Goal: Task Accomplishment & Management: Complete application form

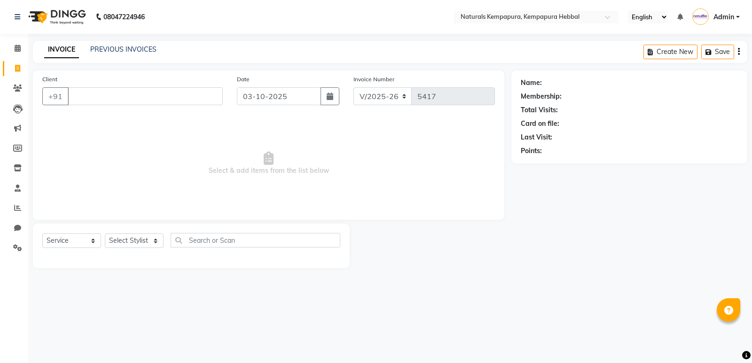
select select "7848"
select select "service"
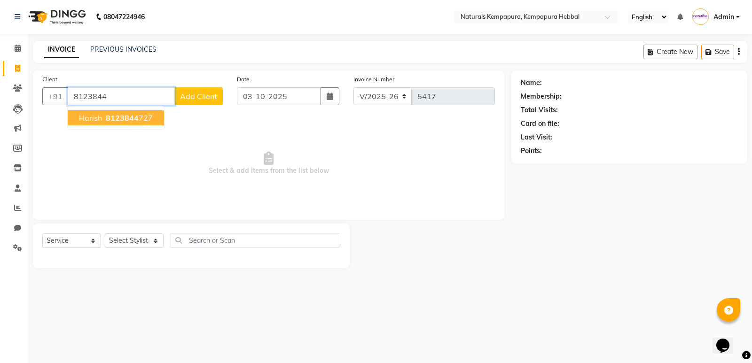
click at [115, 119] on span "8123844" at bounding box center [122, 117] width 33 height 9
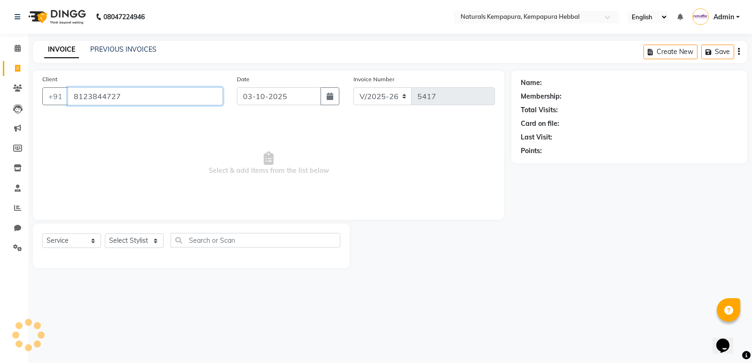
type input "8123844727"
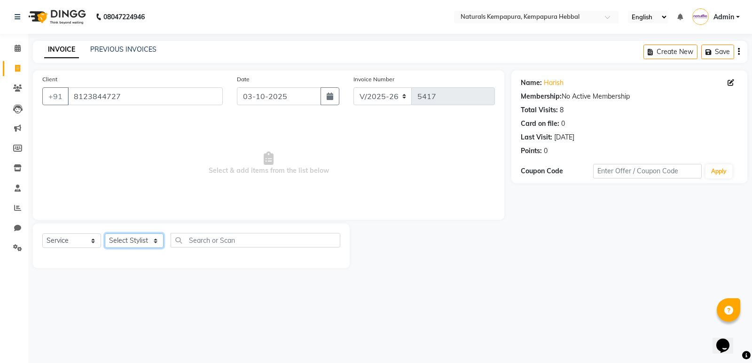
click at [146, 242] on select "Select Stylist DURGA JENNIFER MOHD MOBEEN MOHD SUHAIL MUSABEER ALI Pavan POOJA …" at bounding box center [134, 241] width 59 height 15
select select "70448"
click at [105, 234] on select "Select Stylist DURGA JENNIFER MOHD MOBEEN MOHD SUHAIL MUSABEER ALI Pavan POOJA …" at bounding box center [134, 241] width 59 height 15
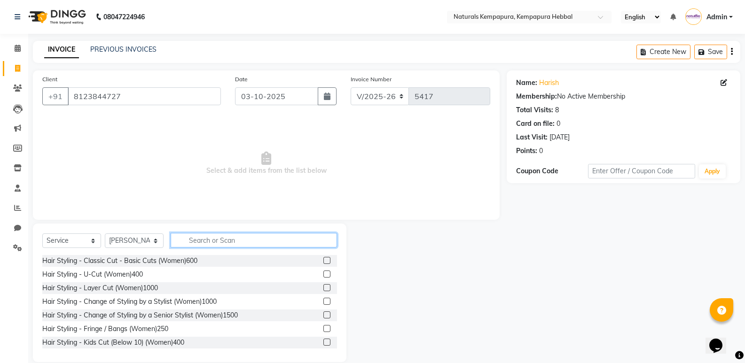
click at [190, 242] on input "text" at bounding box center [254, 240] width 166 height 15
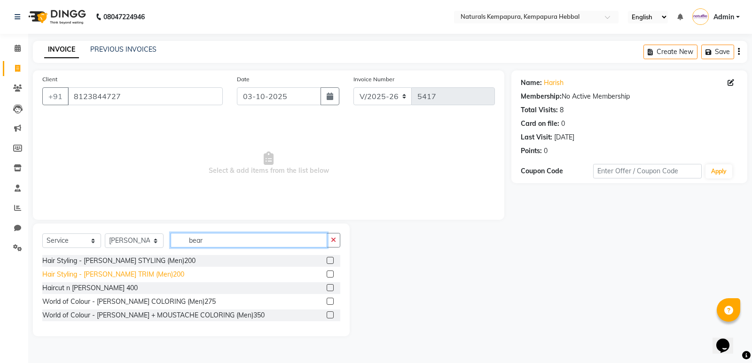
type input "bear"
click at [97, 273] on div "Hair Styling - BEARD TRIM (Men)200" at bounding box center [113, 275] width 142 height 10
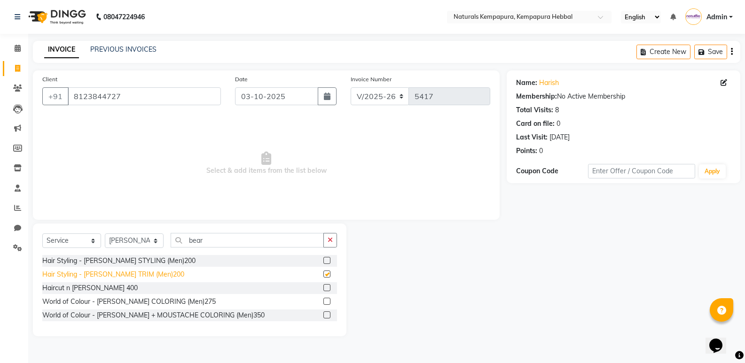
checkbox input "false"
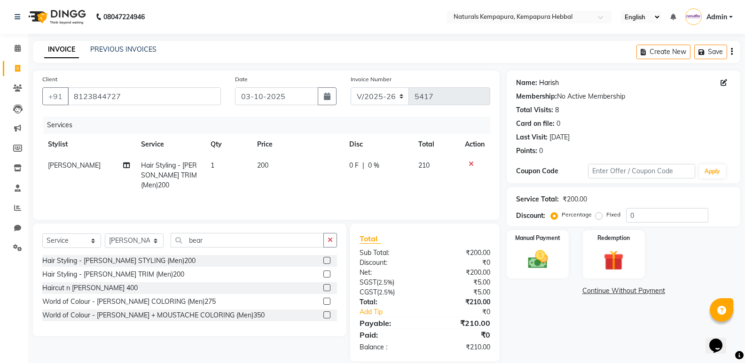
click at [553, 84] on link "Harish" at bounding box center [549, 83] width 20 height 10
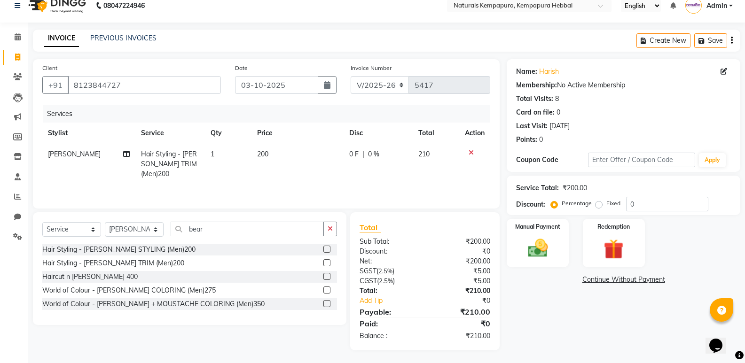
scroll to position [13, 0]
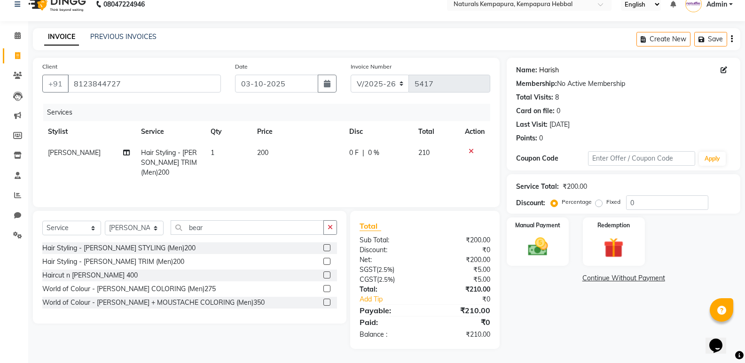
click at [553, 73] on link "Harish" at bounding box center [549, 70] width 20 height 10
click at [535, 232] on div "Manual Payment" at bounding box center [538, 242] width 64 height 50
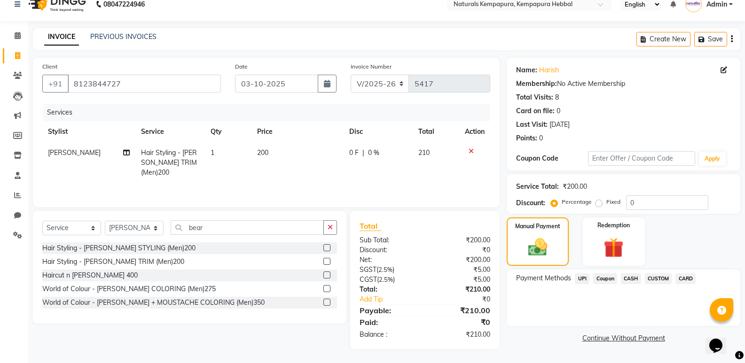
click at [581, 280] on span "UPI" at bounding box center [582, 279] width 15 height 11
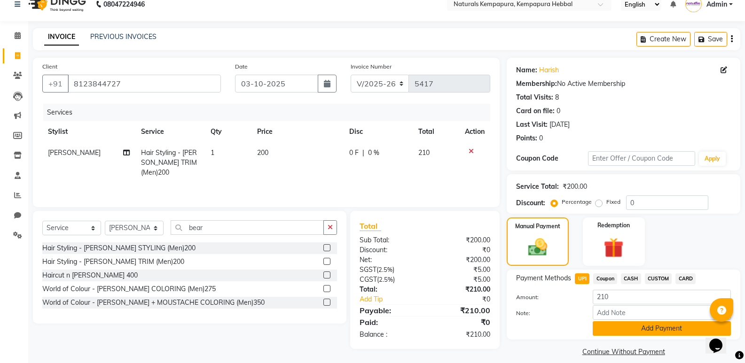
click at [647, 329] on button "Add Payment" at bounding box center [662, 328] width 138 height 15
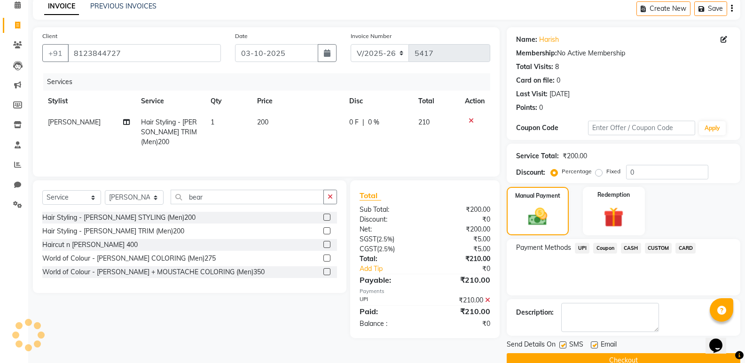
scroll to position [62, 0]
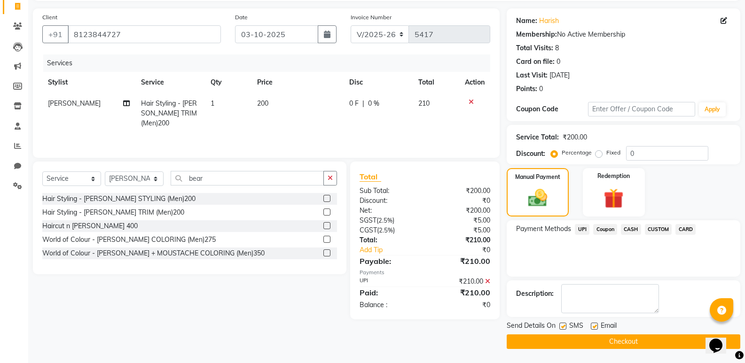
click at [595, 325] on label at bounding box center [594, 326] width 7 height 7
click at [595, 325] on input "checkbox" at bounding box center [594, 327] width 6 height 6
checkbox input "false"
click at [597, 340] on button "Checkout" at bounding box center [624, 342] width 234 height 15
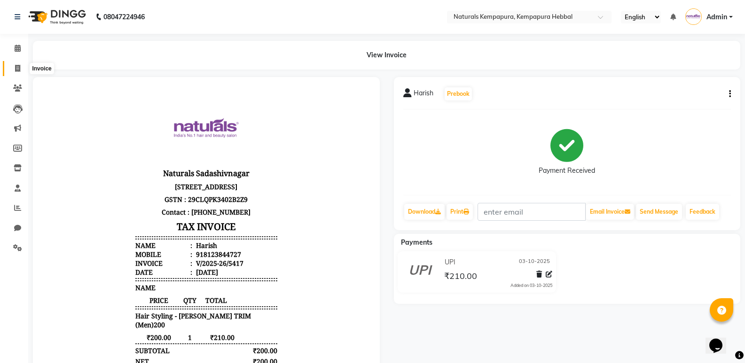
click at [15, 67] on icon at bounding box center [17, 68] width 5 height 7
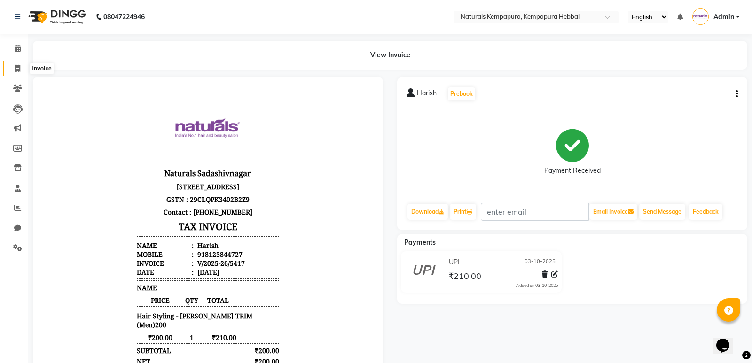
select select "7848"
select select "service"
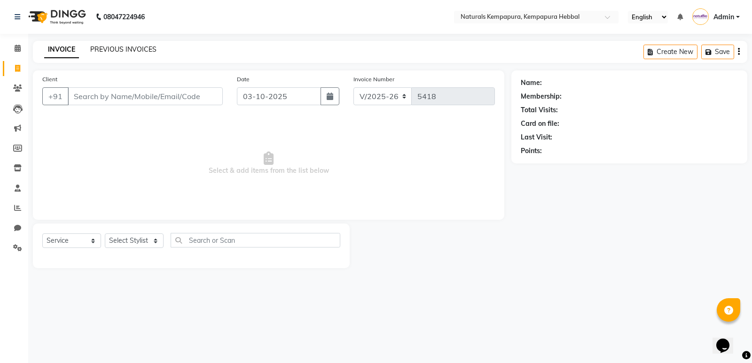
click at [133, 48] on link "PREVIOUS INVOICES" at bounding box center [123, 49] width 66 height 8
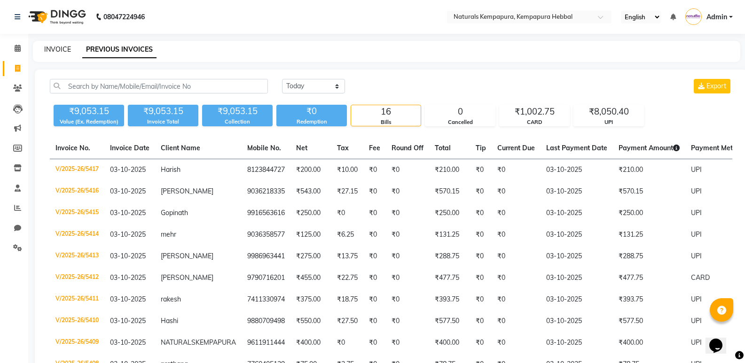
click at [59, 48] on link "INVOICE" at bounding box center [57, 49] width 27 height 8
select select "7848"
select select "service"
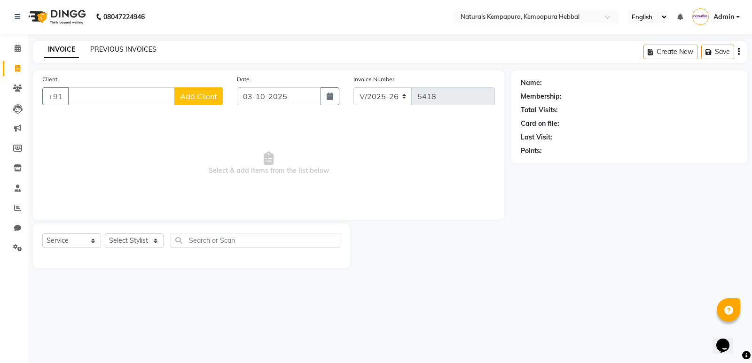
click at [122, 50] on link "PREVIOUS INVOICES" at bounding box center [123, 49] width 66 height 8
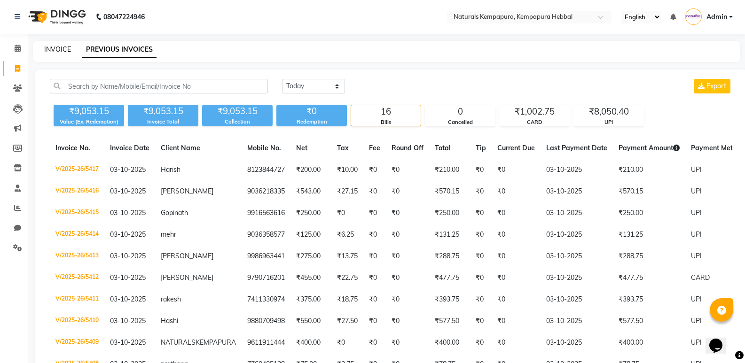
click at [63, 50] on link "INVOICE" at bounding box center [57, 49] width 27 height 8
select select "service"
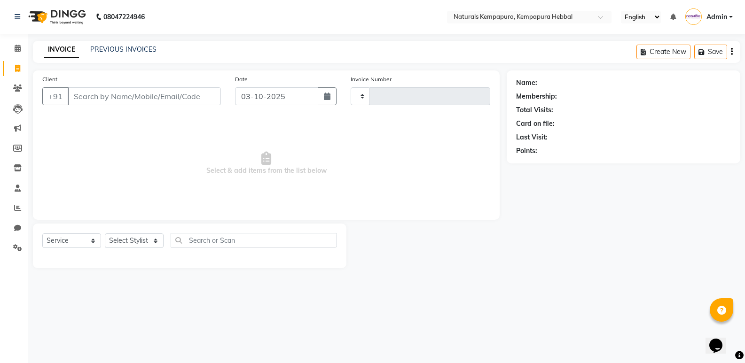
type input "5418"
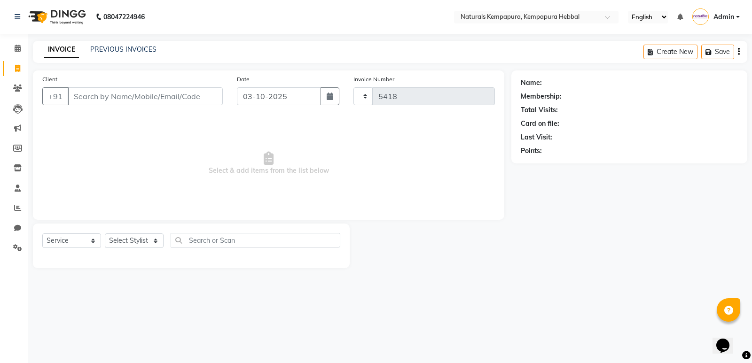
select select "7848"
click at [110, 52] on link "PREVIOUS INVOICES" at bounding box center [123, 49] width 66 height 8
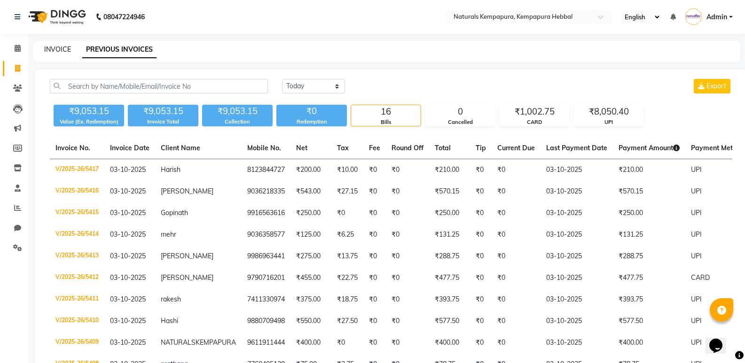
click at [47, 50] on link "INVOICE" at bounding box center [57, 49] width 27 height 8
select select "7848"
select select "service"
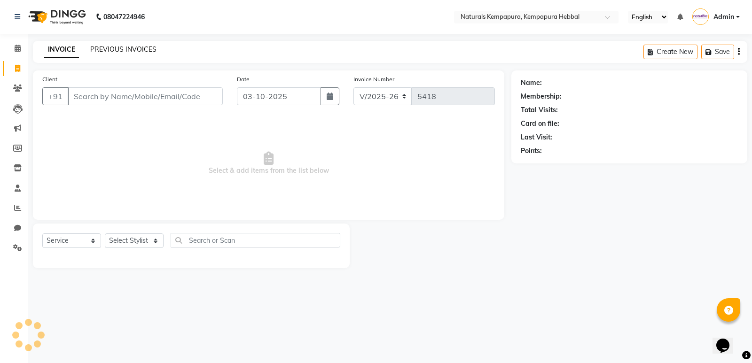
click at [121, 47] on link "PREVIOUS INVOICES" at bounding box center [123, 49] width 66 height 8
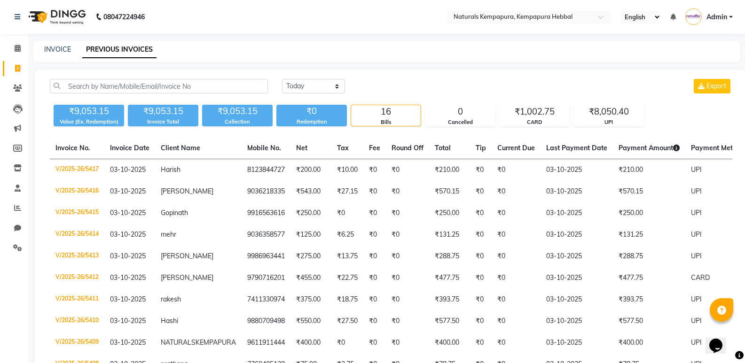
click at [70, 47] on div "INVOICE PREVIOUS INVOICES" at bounding box center [381, 50] width 696 height 10
click at [66, 48] on link "INVOICE" at bounding box center [57, 49] width 27 height 8
select select "service"
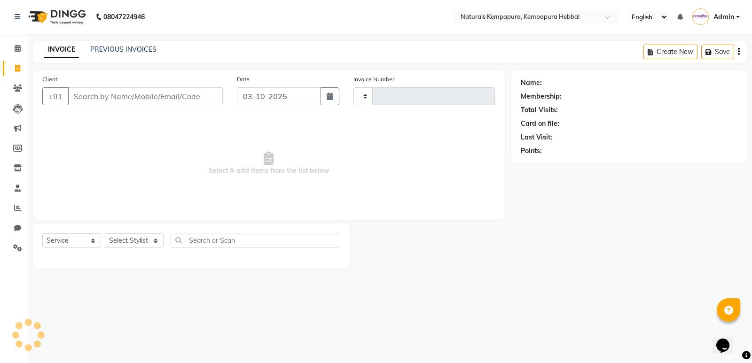
type input "5418"
select select "7848"
click at [103, 93] on input "Client" at bounding box center [145, 96] width 155 height 18
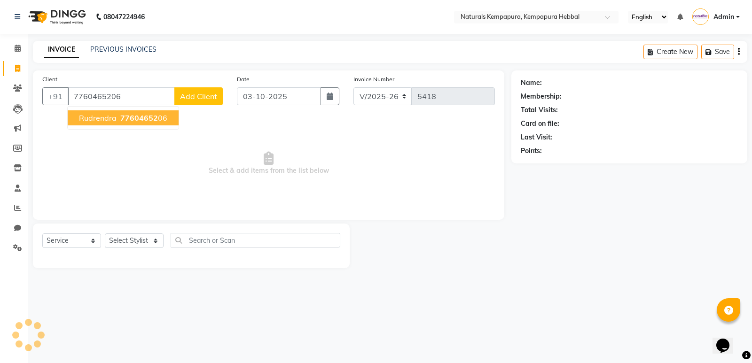
type input "7760465206"
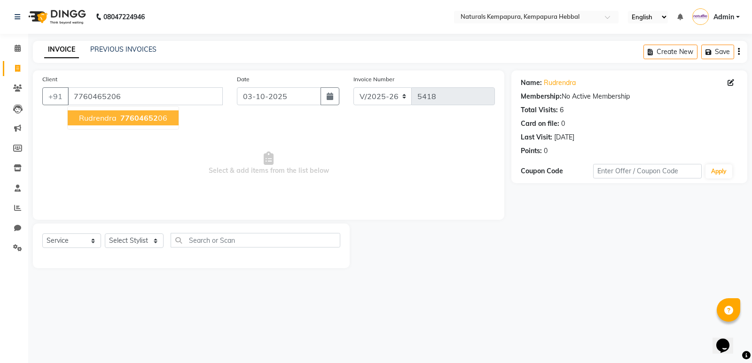
click at [114, 119] on span "rudrendra" at bounding box center [98, 117] width 38 height 9
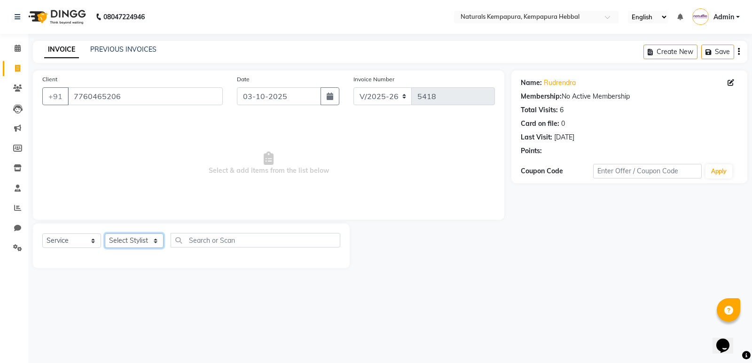
click at [159, 239] on select "Select Stylist DURGA JENNIFER MOHD MOBEEN MOHD SUHAIL MUSABEER ALI Pavan POOJA …" at bounding box center [134, 241] width 59 height 15
select select "70439"
click at [105, 234] on select "Select Stylist DURGA JENNIFER MOHD MOBEEN MOHD SUHAIL MUSABEER ALI Pavan POOJA …" at bounding box center [134, 241] width 59 height 15
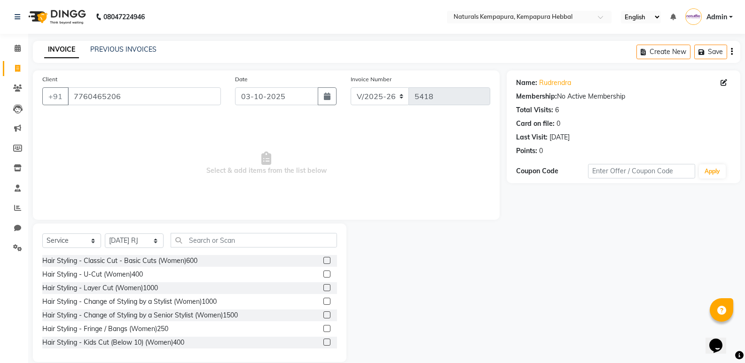
click at [210, 258] on div "Hair Styling - Classic Cut - Basic Cuts (Women)600" at bounding box center [189, 261] width 295 height 12
click at [216, 244] on input "text" at bounding box center [254, 240] width 166 height 15
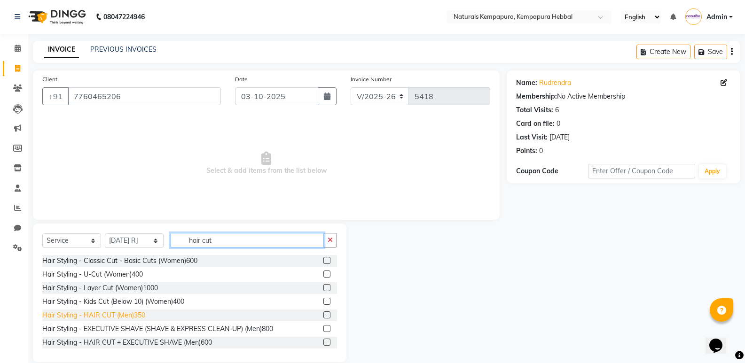
type input "hair cut"
drag, startPoint x: 125, startPoint y: 313, endPoint x: 165, endPoint y: 280, distance: 52.1
click at [125, 313] on div "Hair Styling - HAIR CUT (Men)350" at bounding box center [93, 316] width 103 height 10
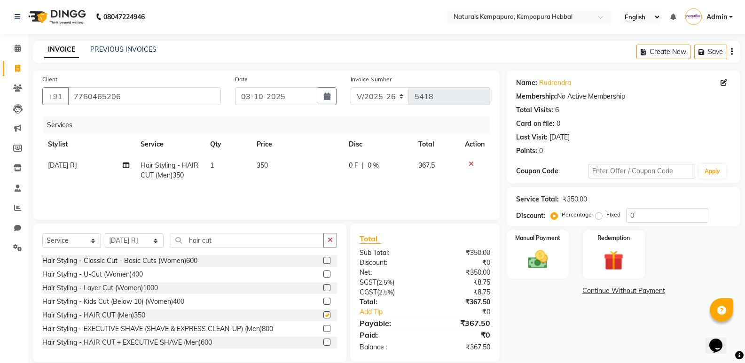
checkbox input "false"
click at [339, 172] on td "350" at bounding box center [297, 170] width 93 height 31
select select "70439"
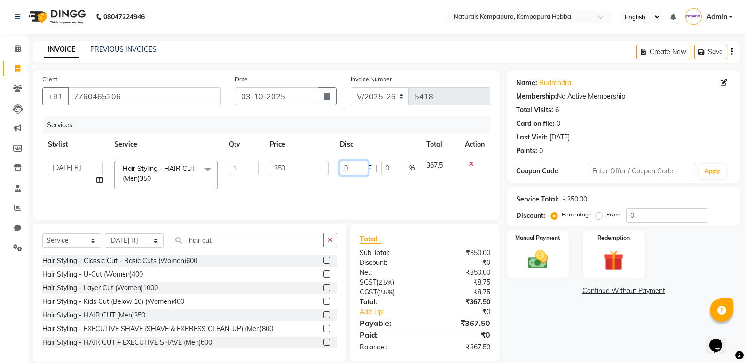
click at [350, 164] on input "0" at bounding box center [354, 168] width 28 height 15
type input "75"
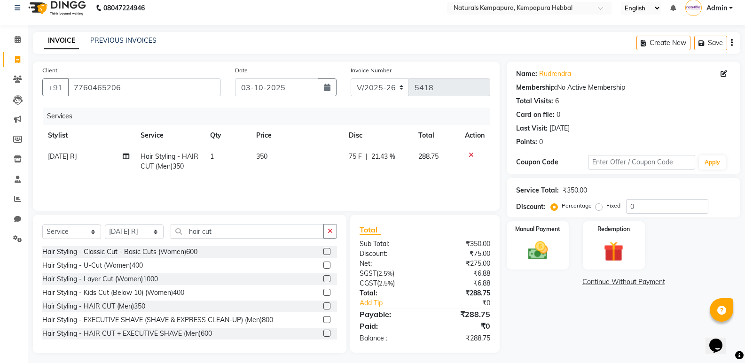
scroll to position [13, 0]
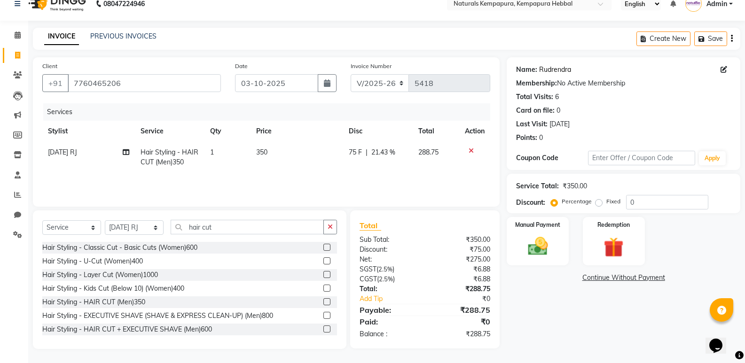
click at [564, 68] on link "Rudrendra" at bounding box center [555, 70] width 32 height 10
click at [541, 250] on img at bounding box center [537, 247] width 33 height 24
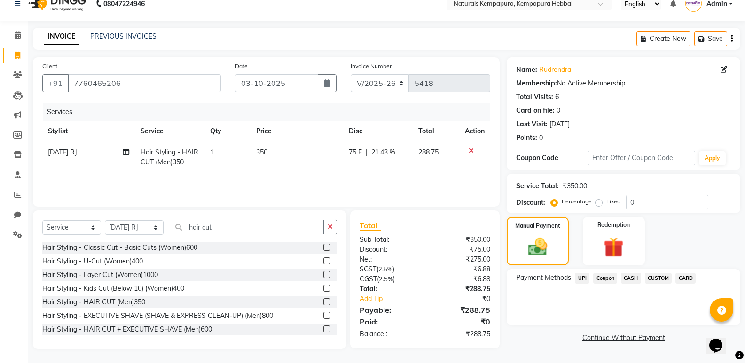
click at [583, 276] on span "UPI" at bounding box center [582, 278] width 15 height 11
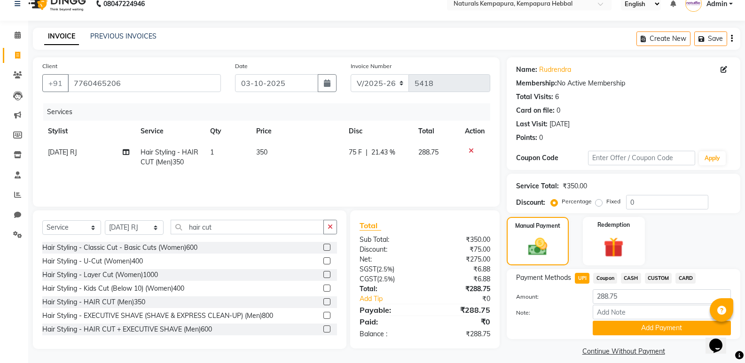
click at [583, 276] on span "UPI" at bounding box center [582, 278] width 15 height 11
click at [613, 329] on button "Add Payment" at bounding box center [662, 328] width 138 height 15
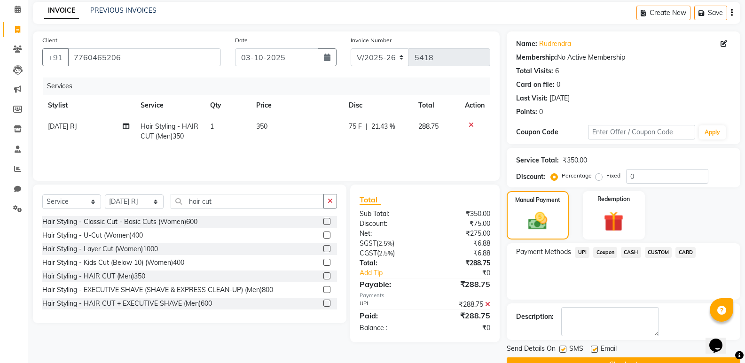
scroll to position [62, 0]
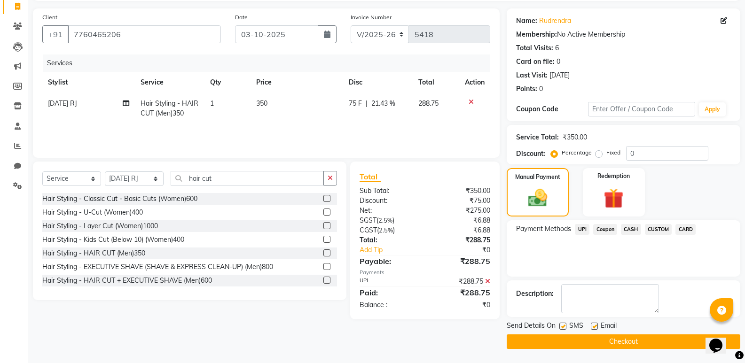
click at [591, 327] on label at bounding box center [594, 326] width 7 height 7
click at [591, 327] on input "checkbox" at bounding box center [594, 327] width 6 height 6
checkbox input "false"
click at [582, 339] on button "Checkout" at bounding box center [624, 342] width 234 height 15
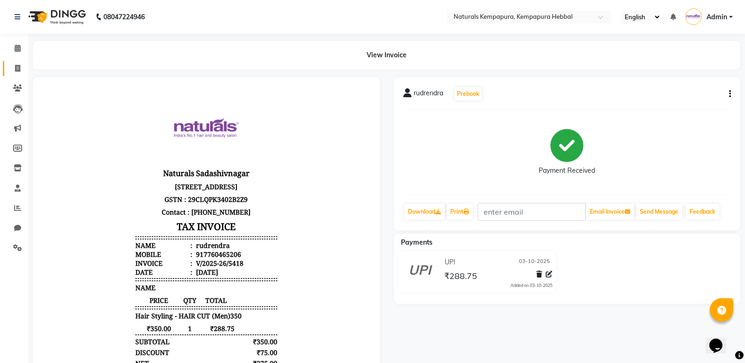
click at [15, 65] on icon at bounding box center [17, 68] width 5 height 7
select select "service"
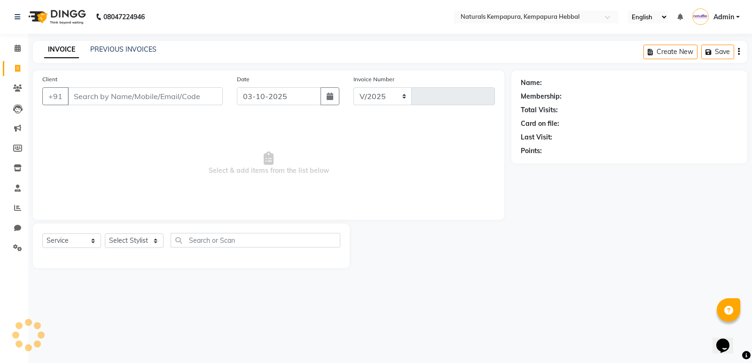
select select "7848"
type input "5419"
click at [114, 48] on link "PREVIOUS INVOICES" at bounding box center [123, 49] width 66 height 8
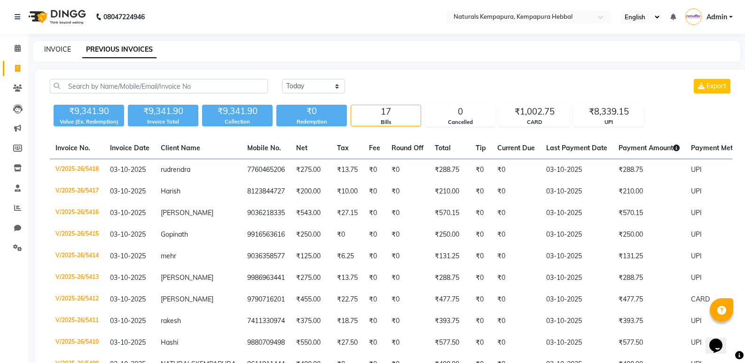
click at [56, 51] on link "INVOICE" at bounding box center [57, 49] width 27 height 8
select select "service"
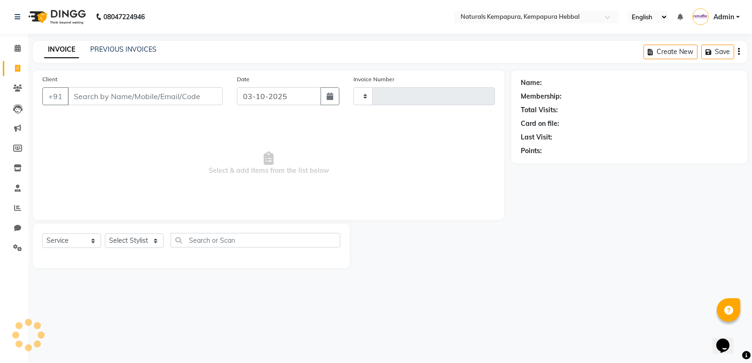
type input "5419"
select select "7848"
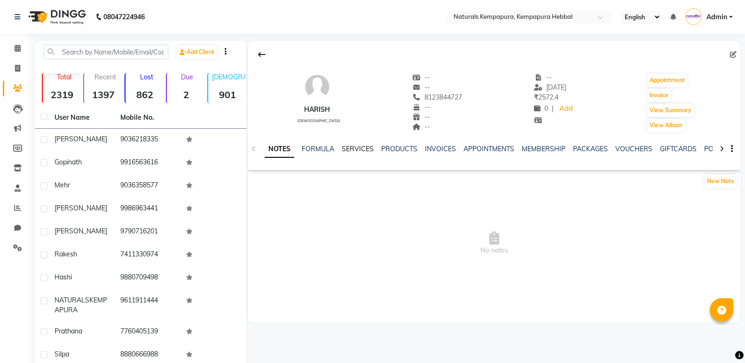
click at [351, 150] on link "SERVICES" at bounding box center [358, 149] width 32 height 8
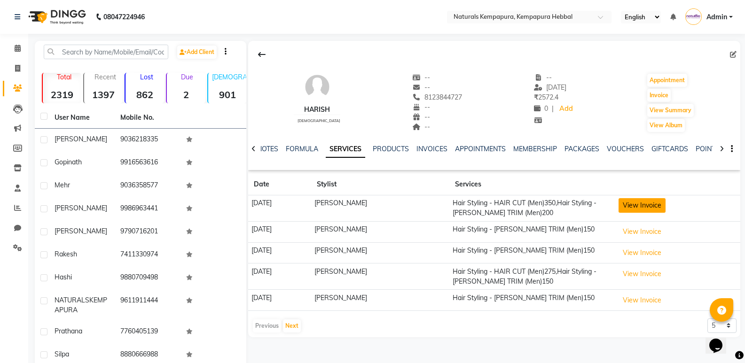
click at [645, 212] on button "View Invoice" at bounding box center [641, 205] width 47 height 15
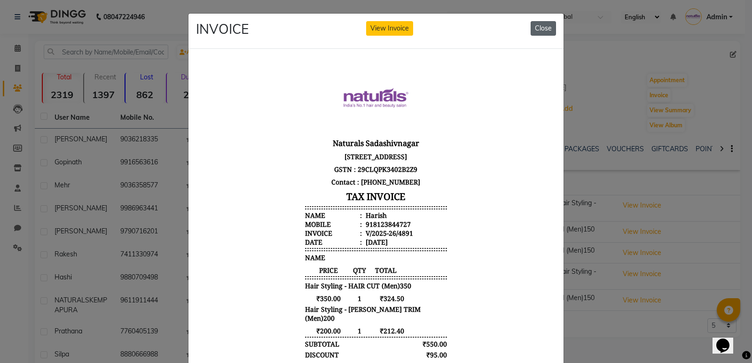
click at [539, 24] on button "Close" at bounding box center [543, 28] width 25 height 15
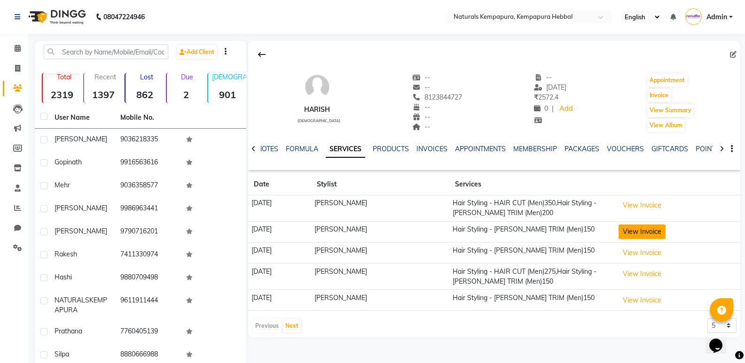
click at [639, 229] on button "View Invoice" at bounding box center [641, 232] width 47 height 15
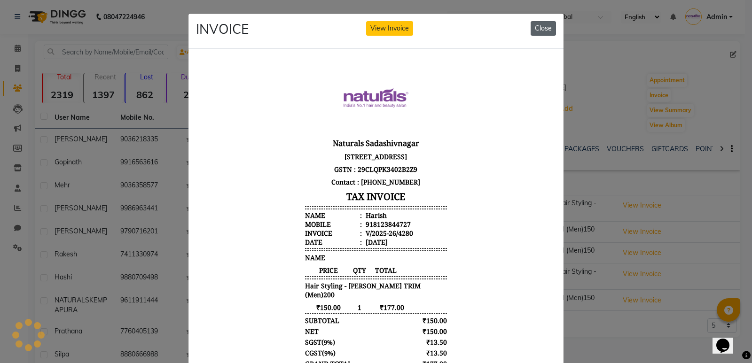
click at [540, 29] on button "Close" at bounding box center [543, 28] width 25 height 15
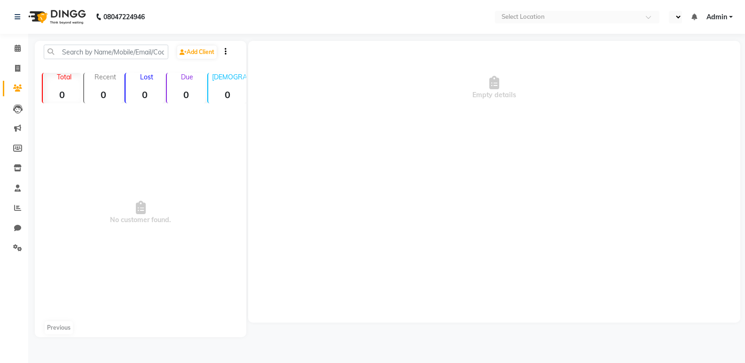
select select "en"
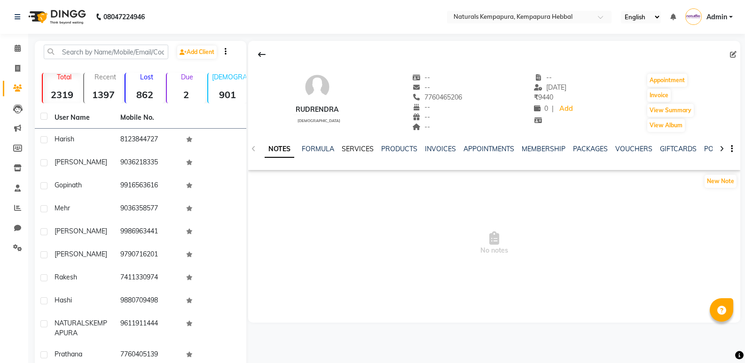
click at [369, 150] on link "SERVICES" at bounding box center [358, 149] width 32 height 8
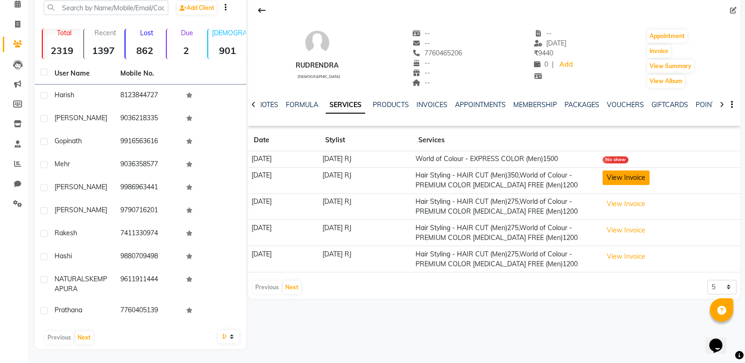
click at [639, 181] on button "View Invoice" at bounding box center [625, 178] width 47 height 15
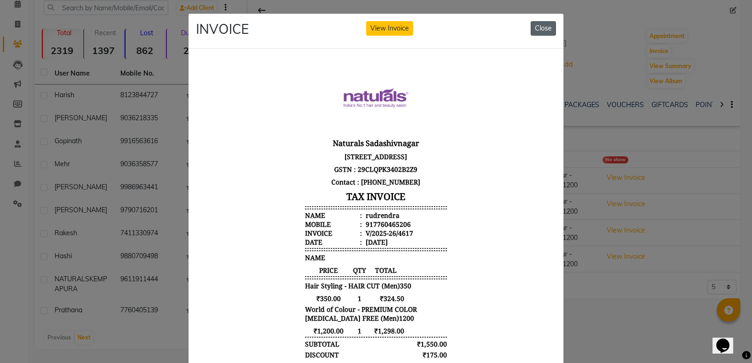
click at [542, 31] on button "Close" at bounding box center [543, 28] width 25 height 15
